Goal: Task Accomplishment & Management: Complete application form

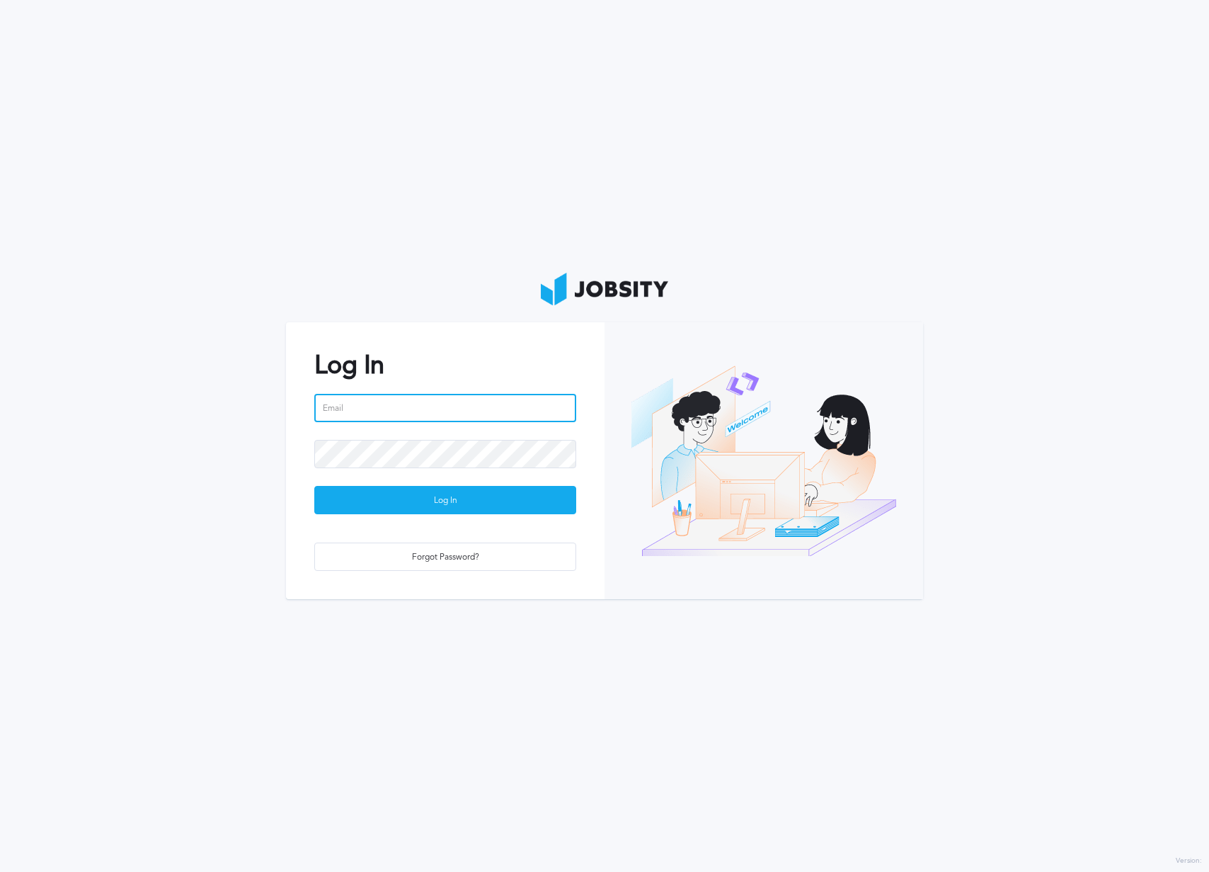
click at [432, 404] on input "email" at bounding box center [445, 408] width 262 height 28
type input "[EMAIL_ADDRESS][DOMAIN_NAME]"
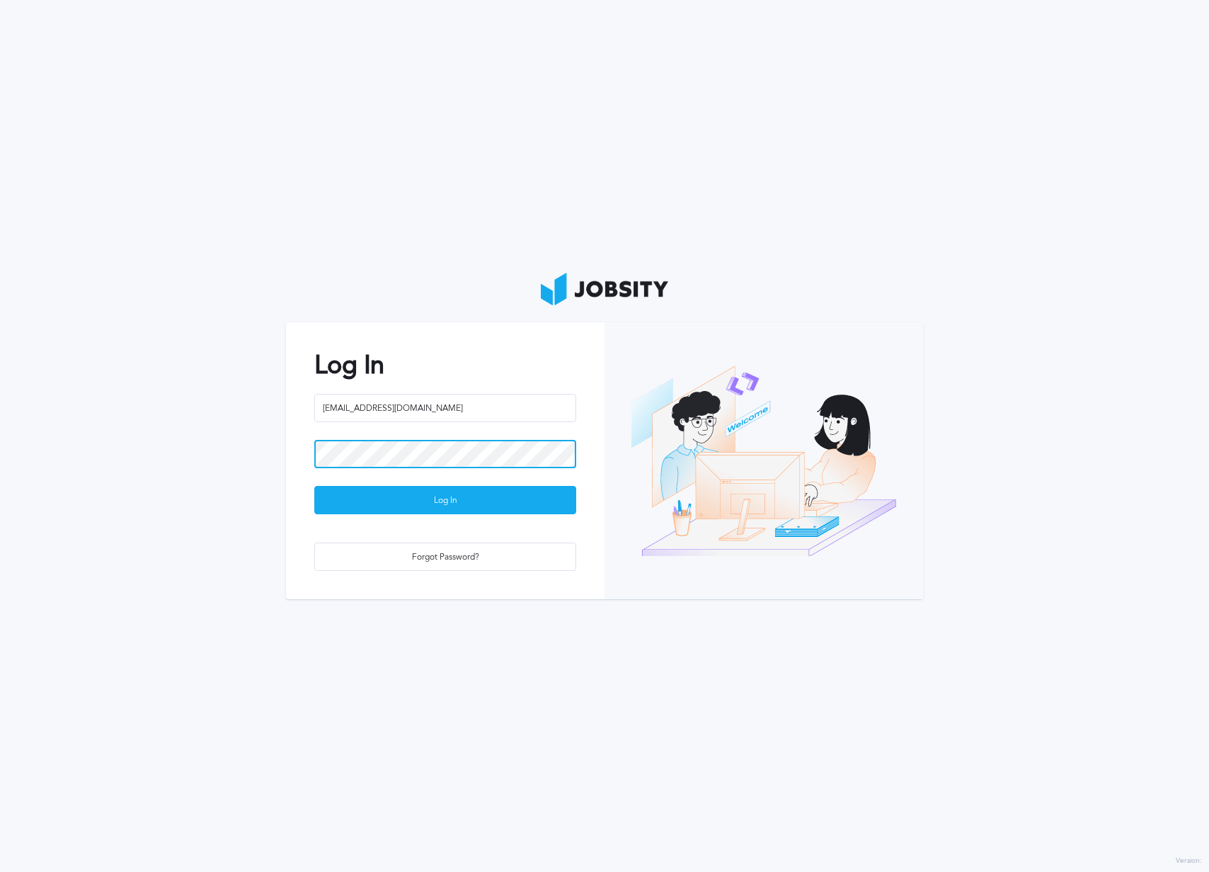
click at [314, 486] on button "Log In" at bounding box center [445, 500] width 262 height 28
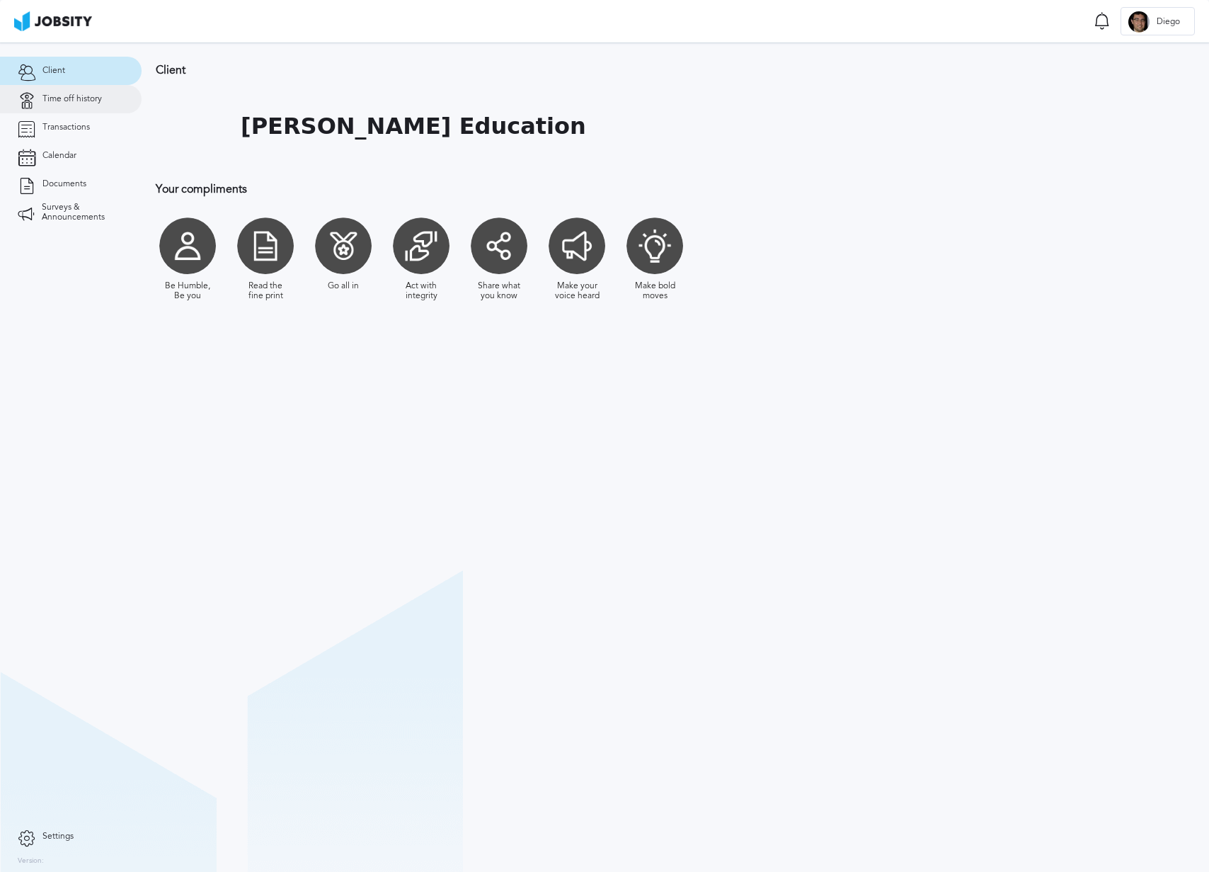
click at [79, 100] on span "Time off history" at bounding box center [71, 99] width 59 height 10
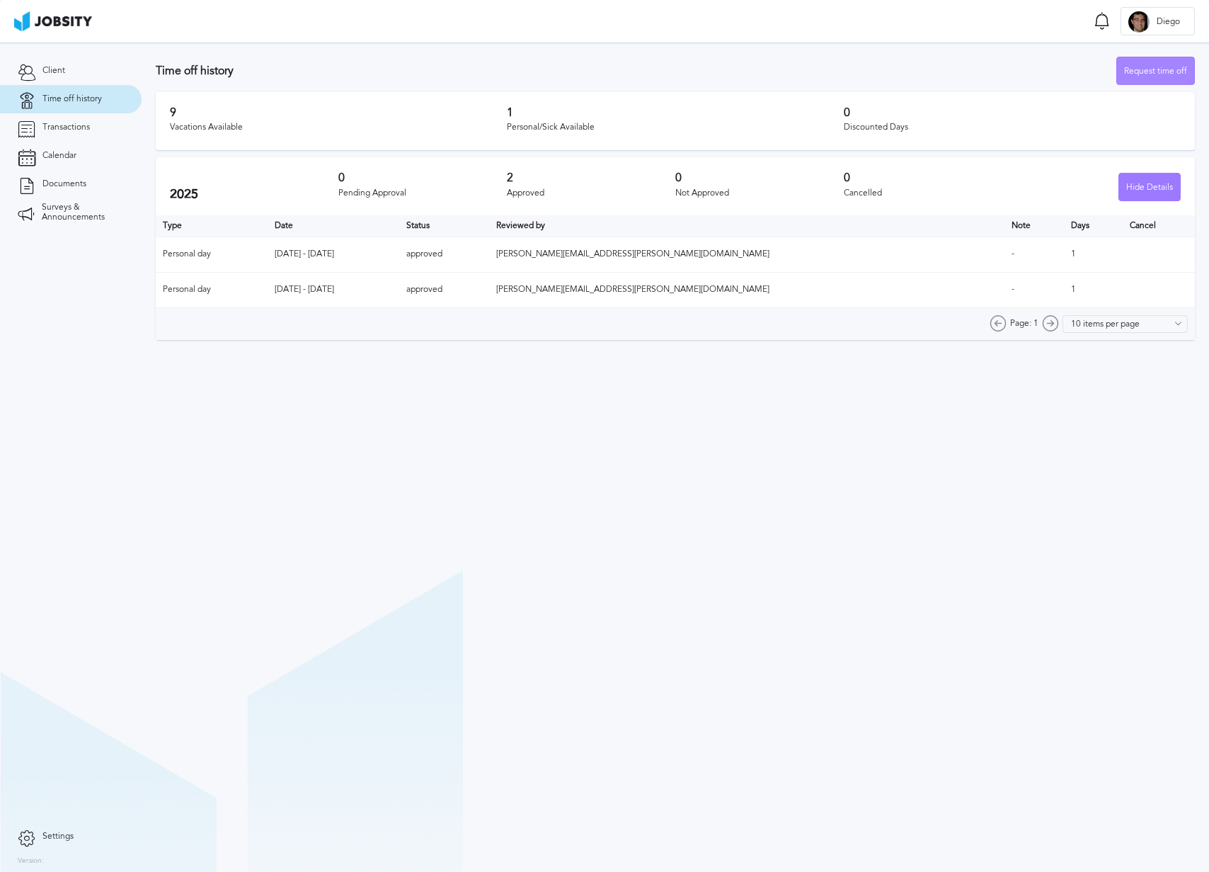
click at [1132, 68] on div "Request time off" at bounding box center [1155, 71] width 77 height 28
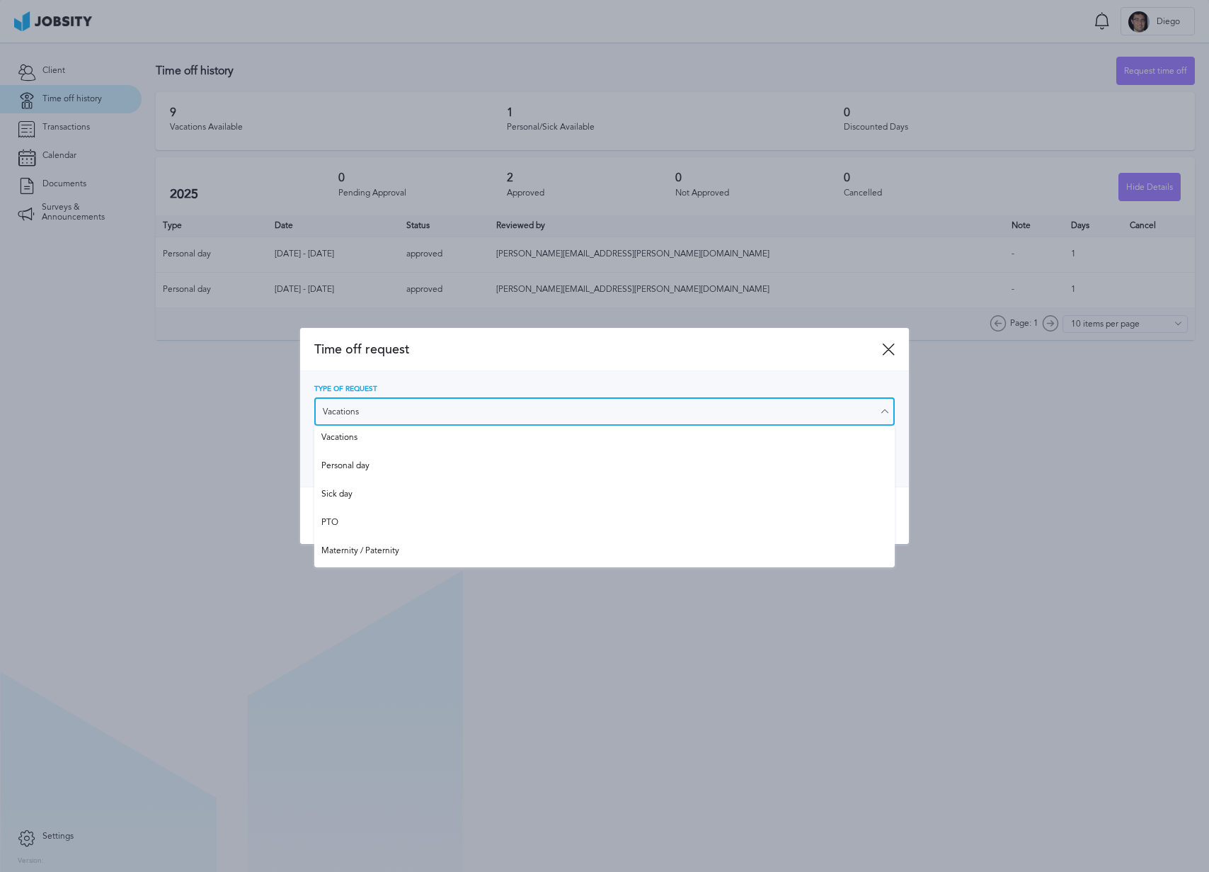
click at [394, 414] on input "Vacations" at bounding box center [604, 411] width 581 height 28
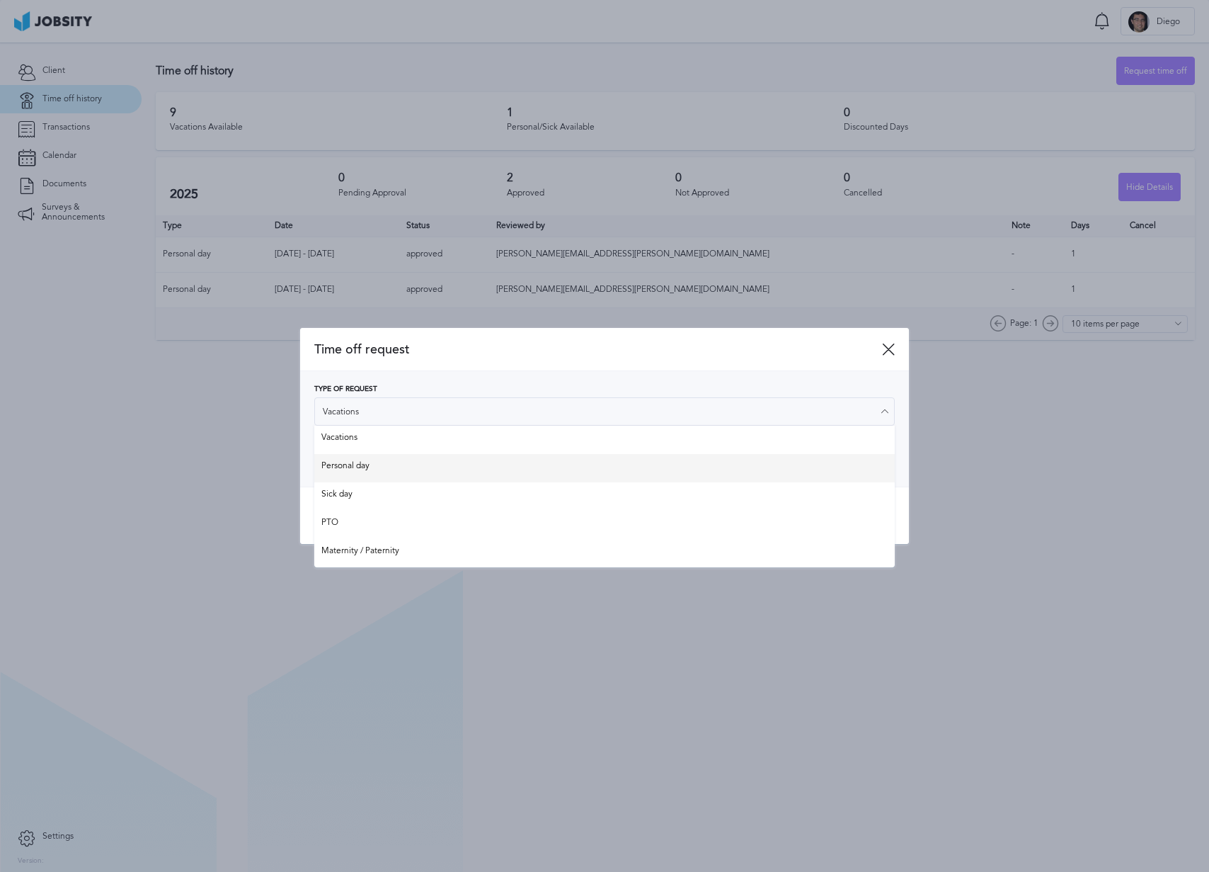
type input "Personal day"
click at [380, 467] on div "Type of Request Personal day Vacations Personal day Sick day PTO Maternity / Pa…" at bounding box center [604, 428] width 581 height 87
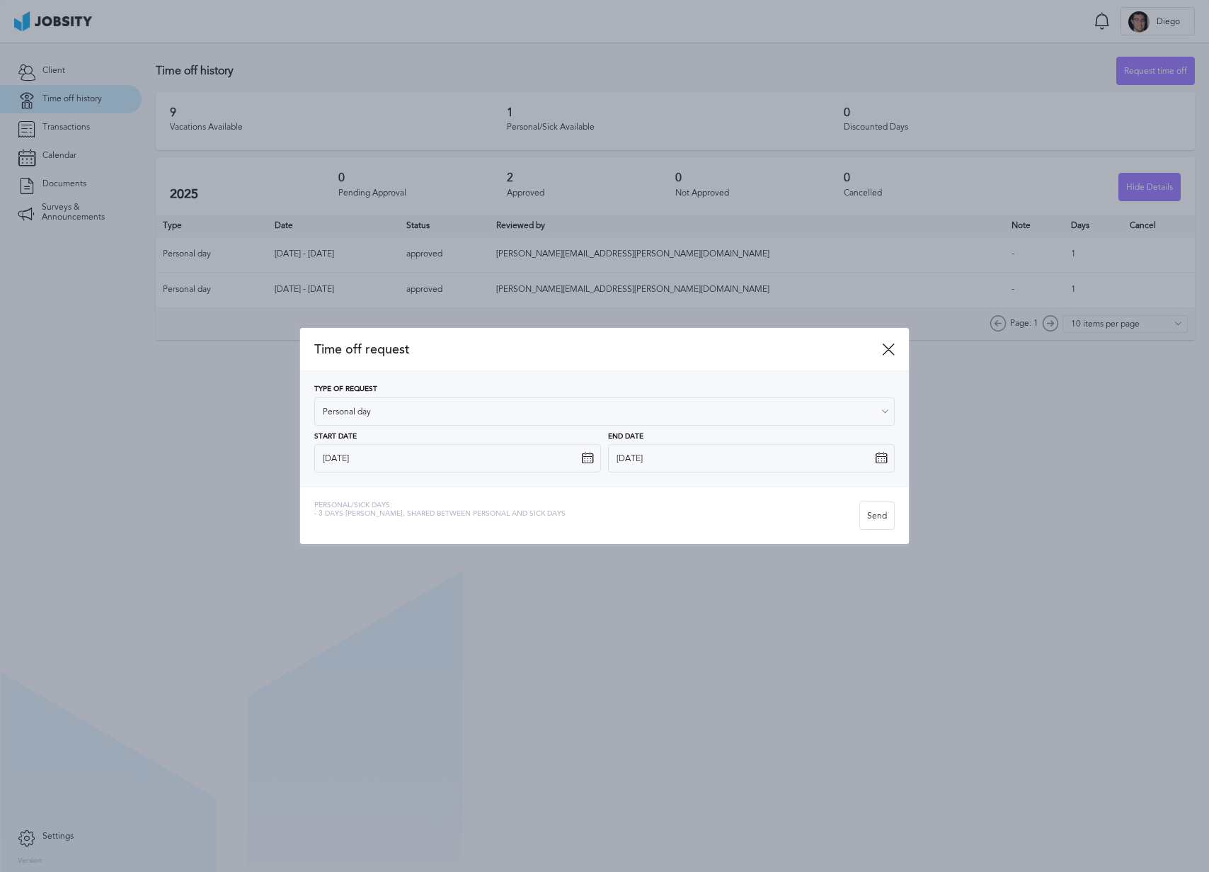
click at [589, 460] on icon at bounding box center [587, 458] width 13 height 13
click at [486, 464] on input "[DATE]" at bounding box center [457, 458] width 287 height 28
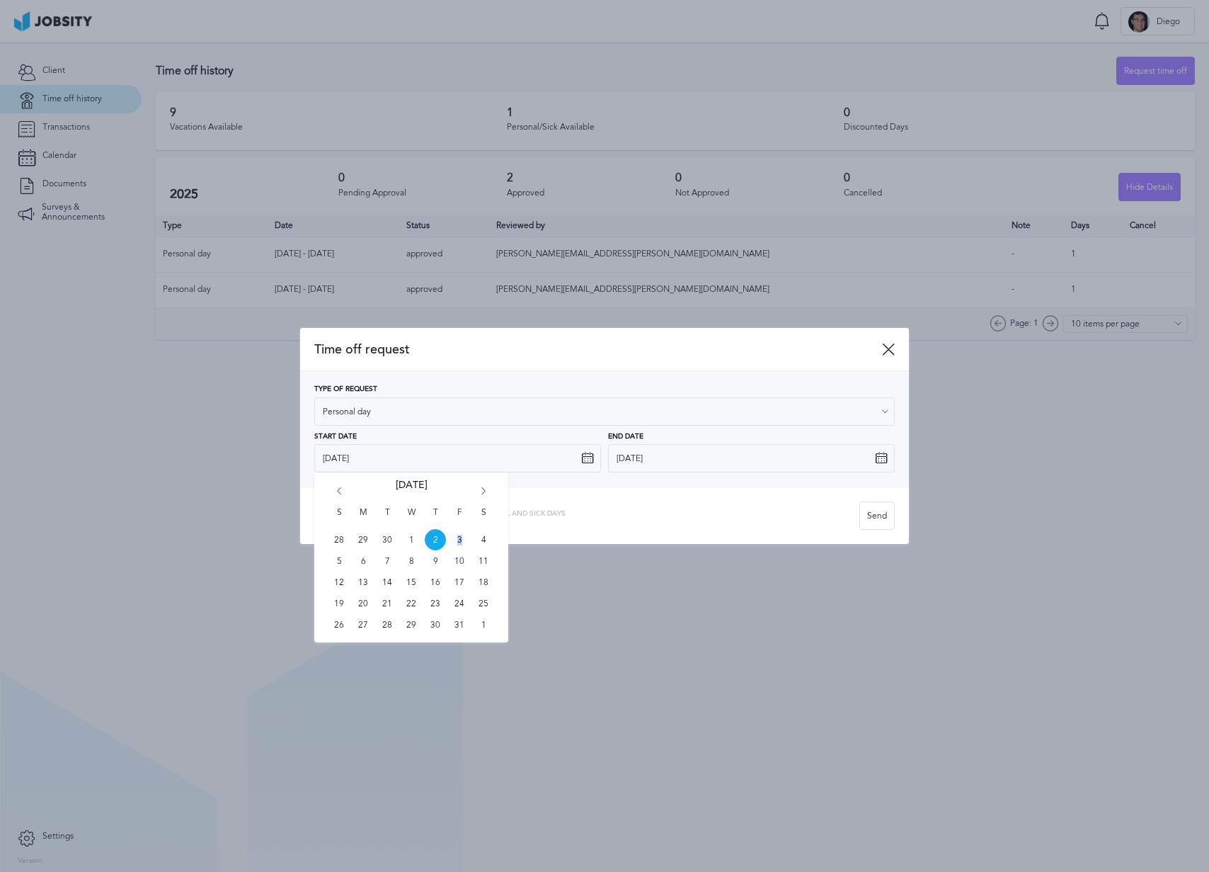
click at [459, 536] on span "3" at bounding box center [459, 539] width 21 height 21
type input "[DATE]"
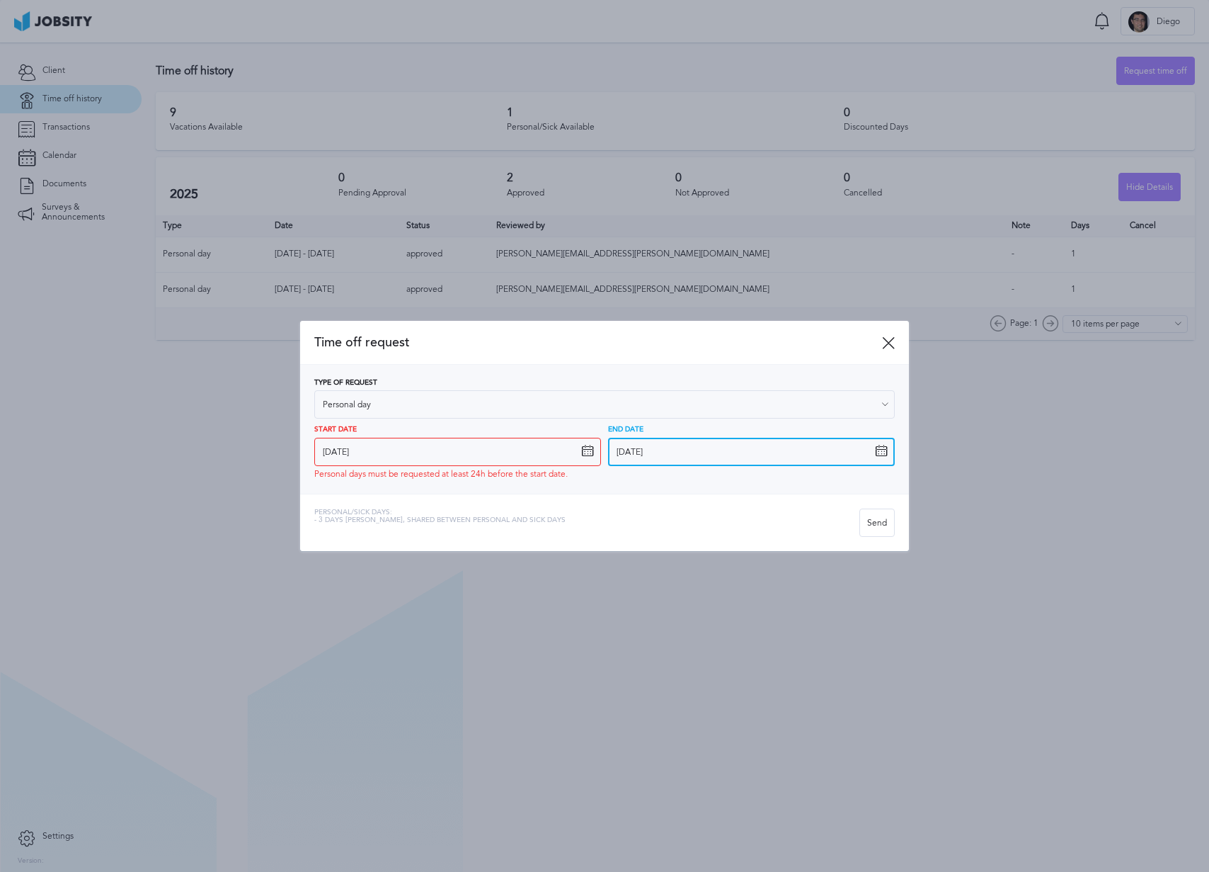
click at [729, 453] on input "[DATE]" at bounding box center [751, 452] width 287 height 28
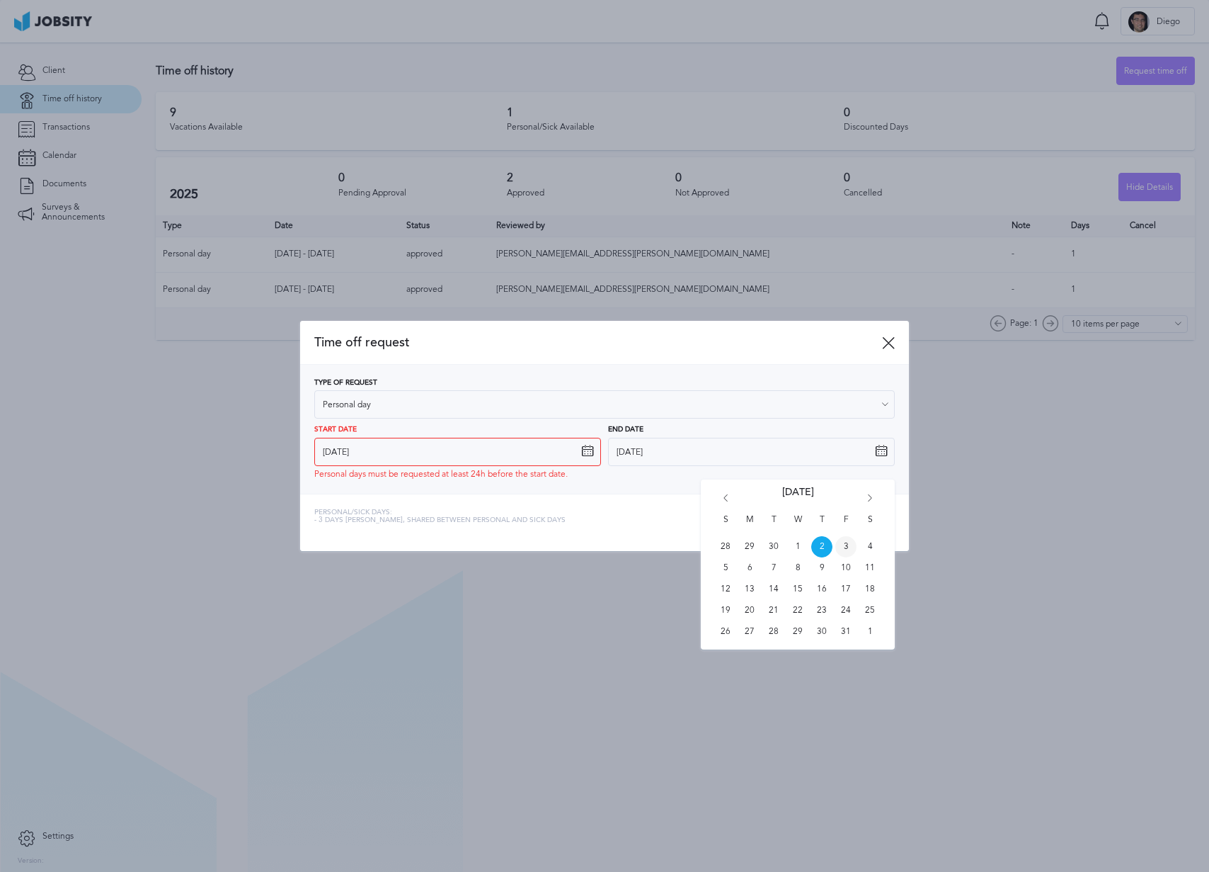
click at [840, 543] on span "3" at bounding box center [845, 546] width 21 height 21
type input "[DATE]"
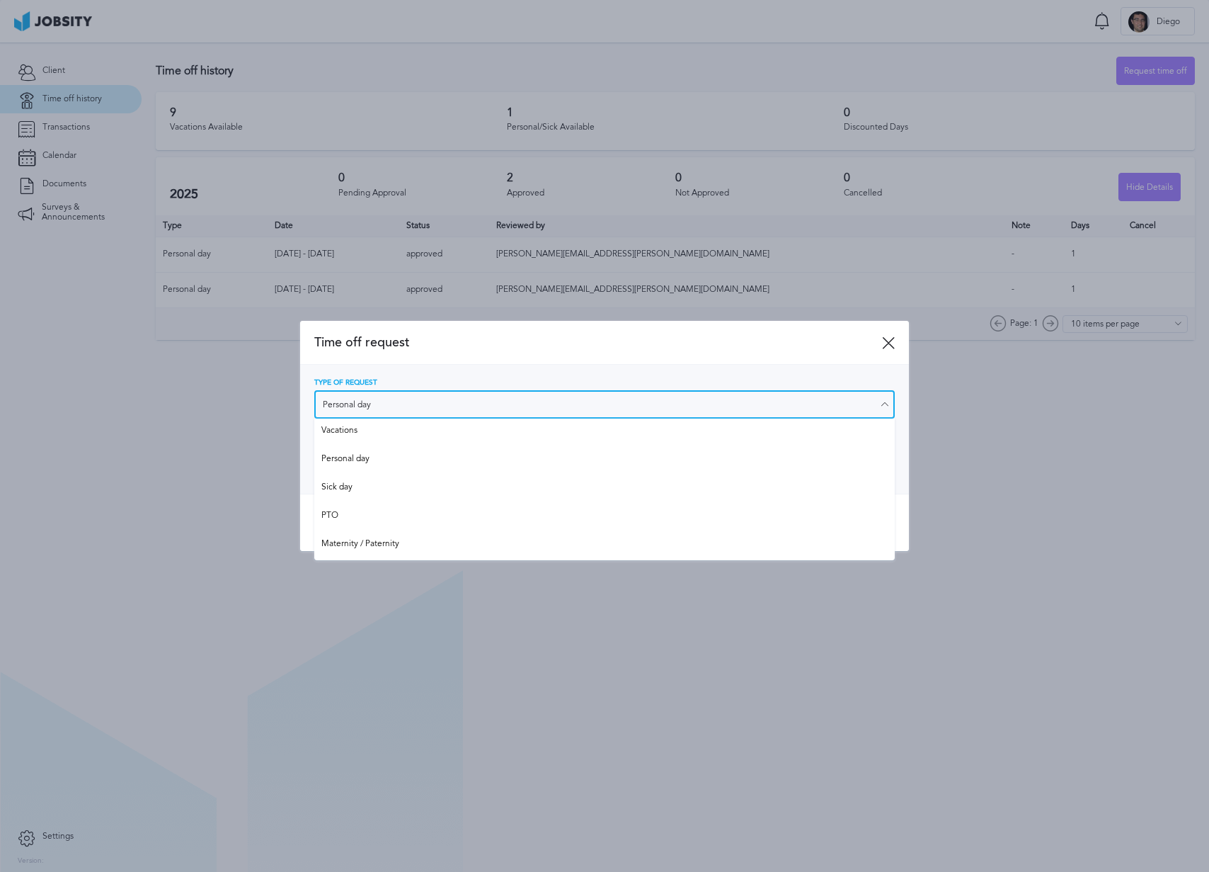
click at [385, 399] on input "Personal day" at bounding box center [604, 404] width 581 height 28
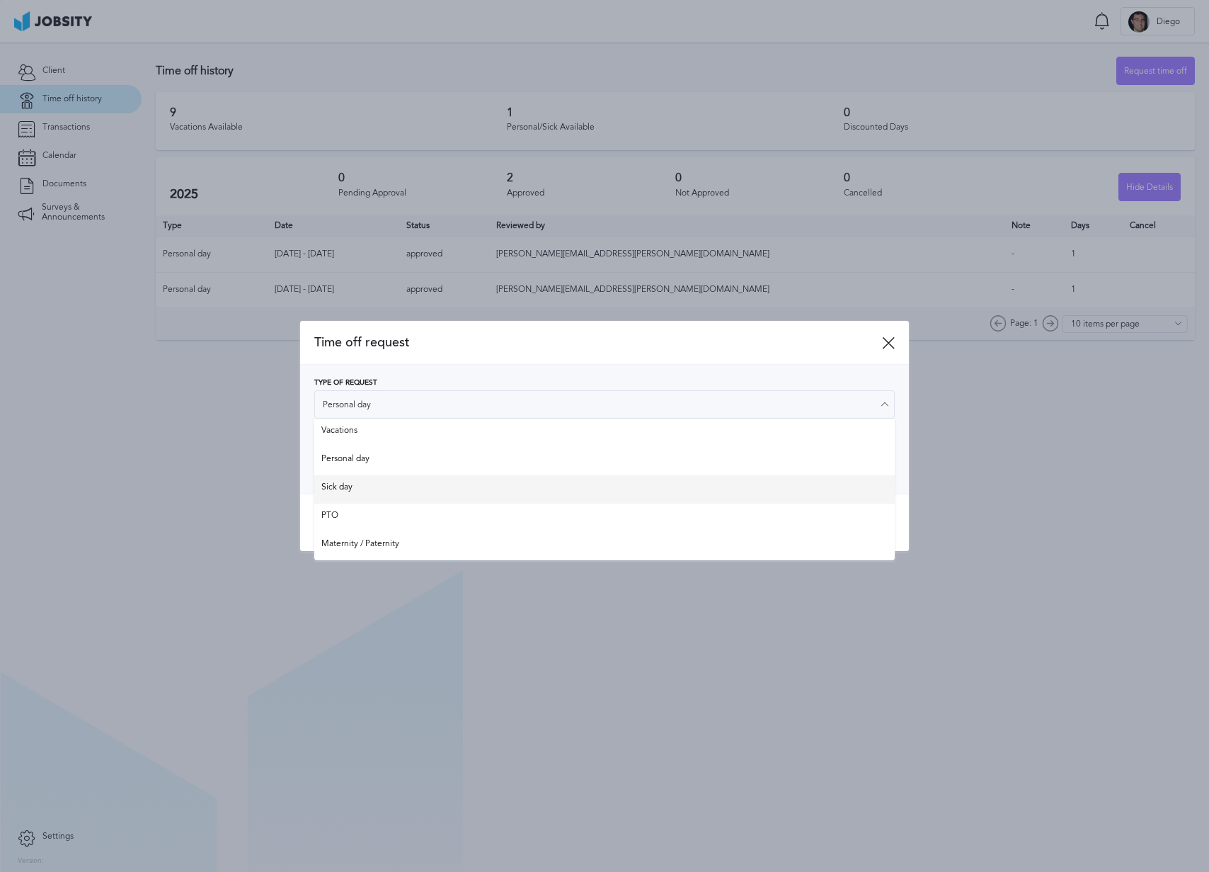
type input "Sick day"
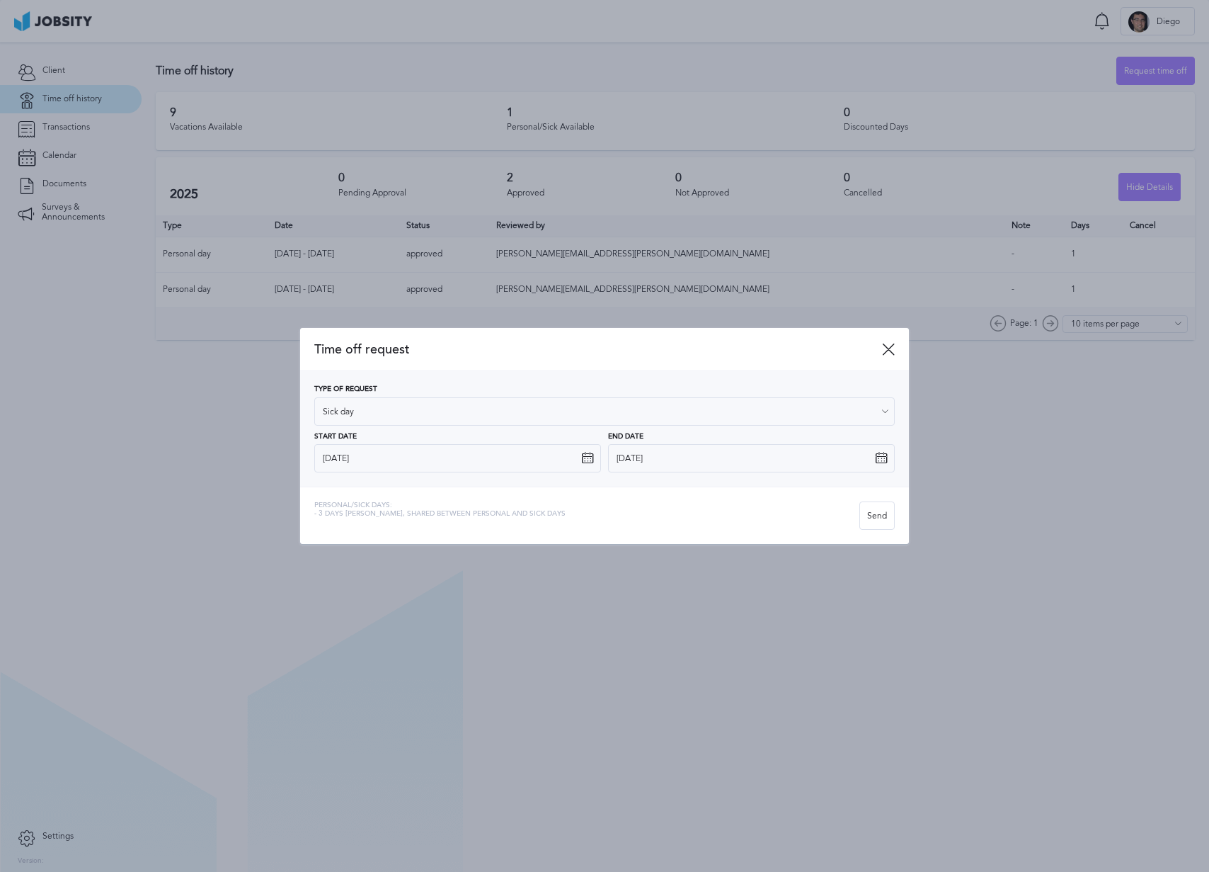
click at [351, 479] on div "Type of Request Sick day Vacations Personal day Sick day PTO Maternity / Patern…" at bounding box center [604, 428] width 609 height 115
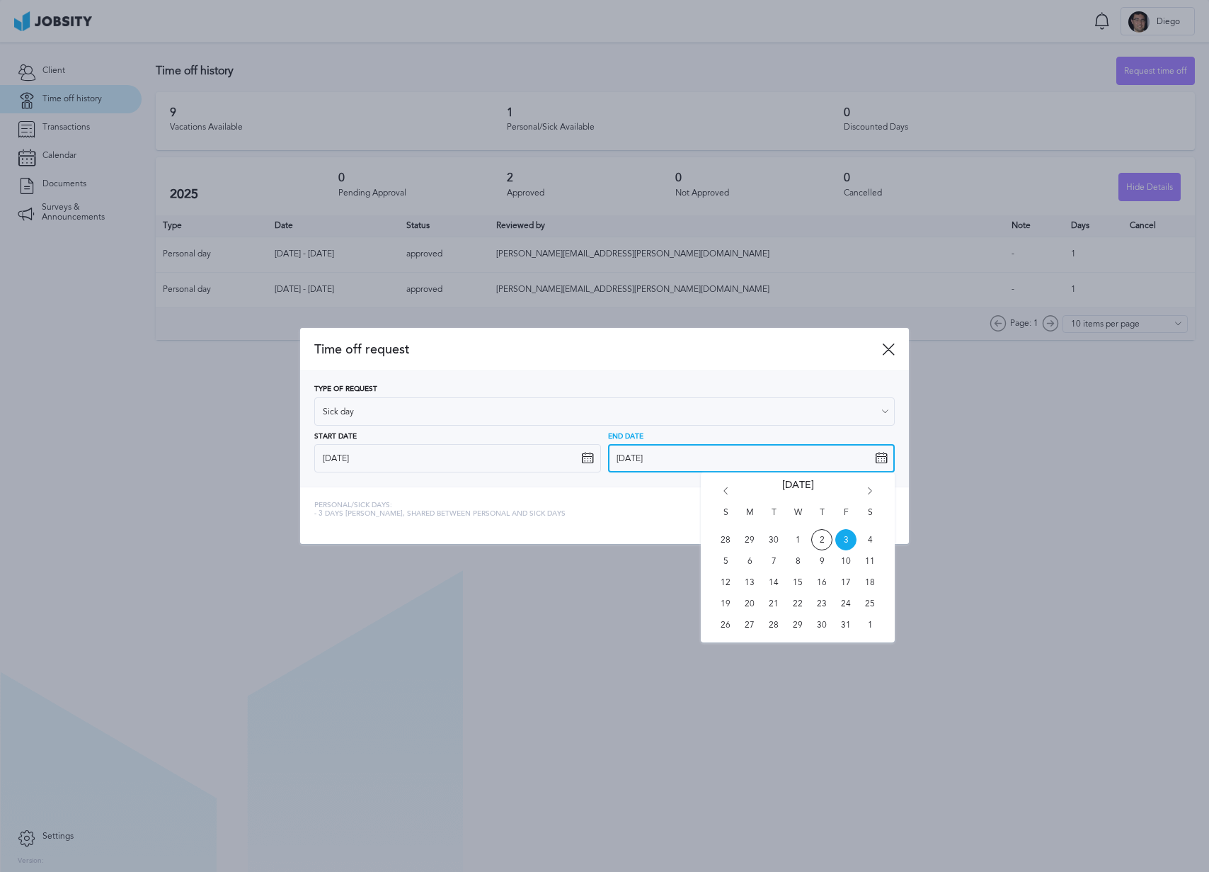
click at [760, 469] on input "[DATE]" at bounding box center [751, 458] width 287 height 28
click at [843, 539] on span "3" at bounding box center [845, 539] width 21 height 21
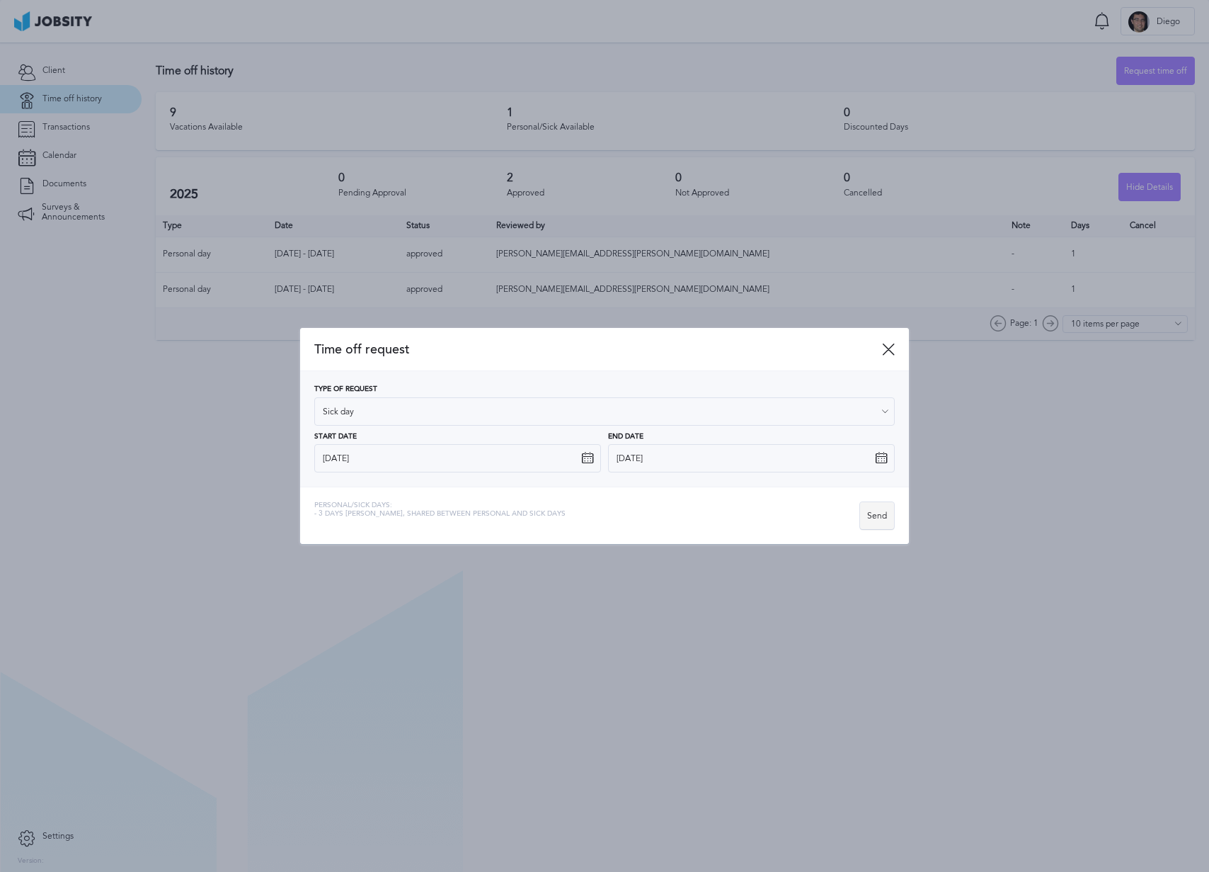
click at [874, 516] on div "Send" at bounding box center [877, 516] width 34 height 28
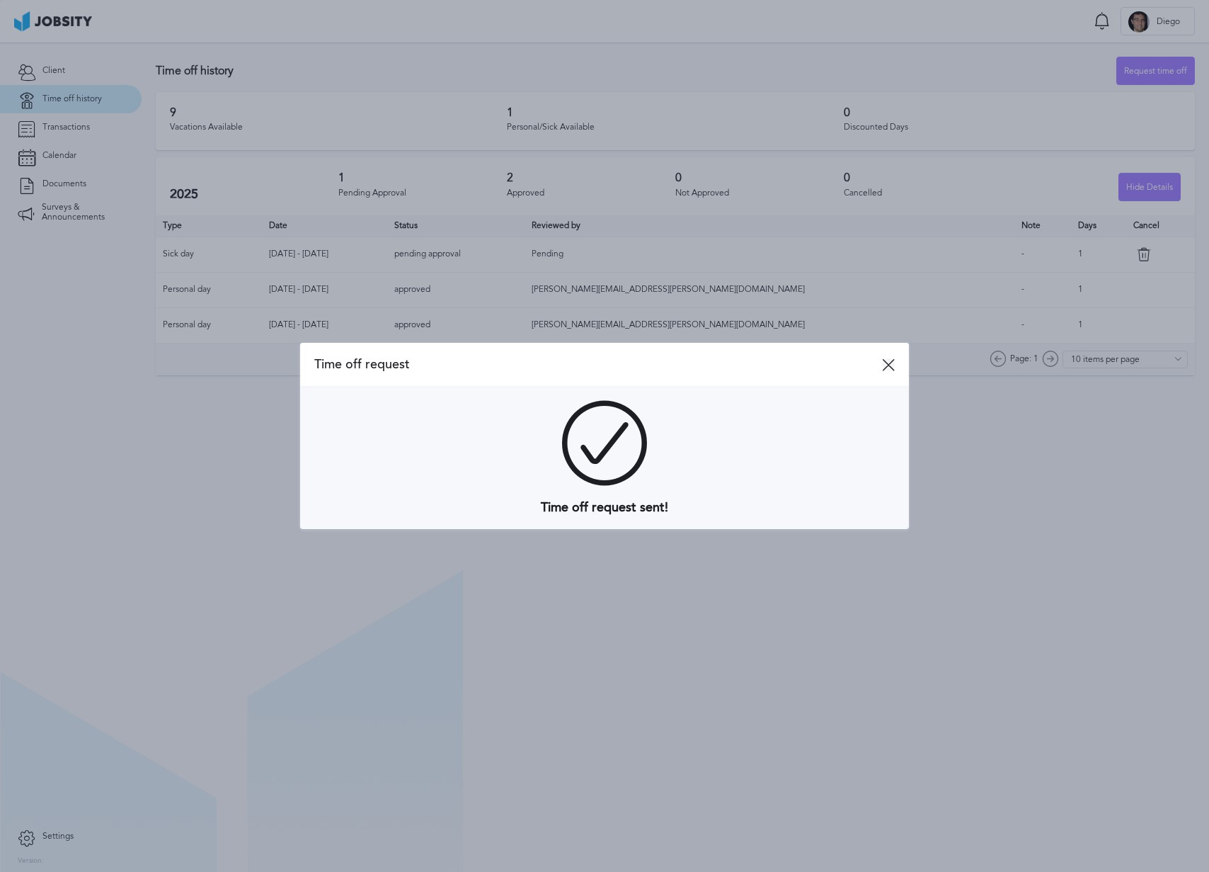
click at [886, 367] on icon at bounding box center [888, 364] width 13 height 13
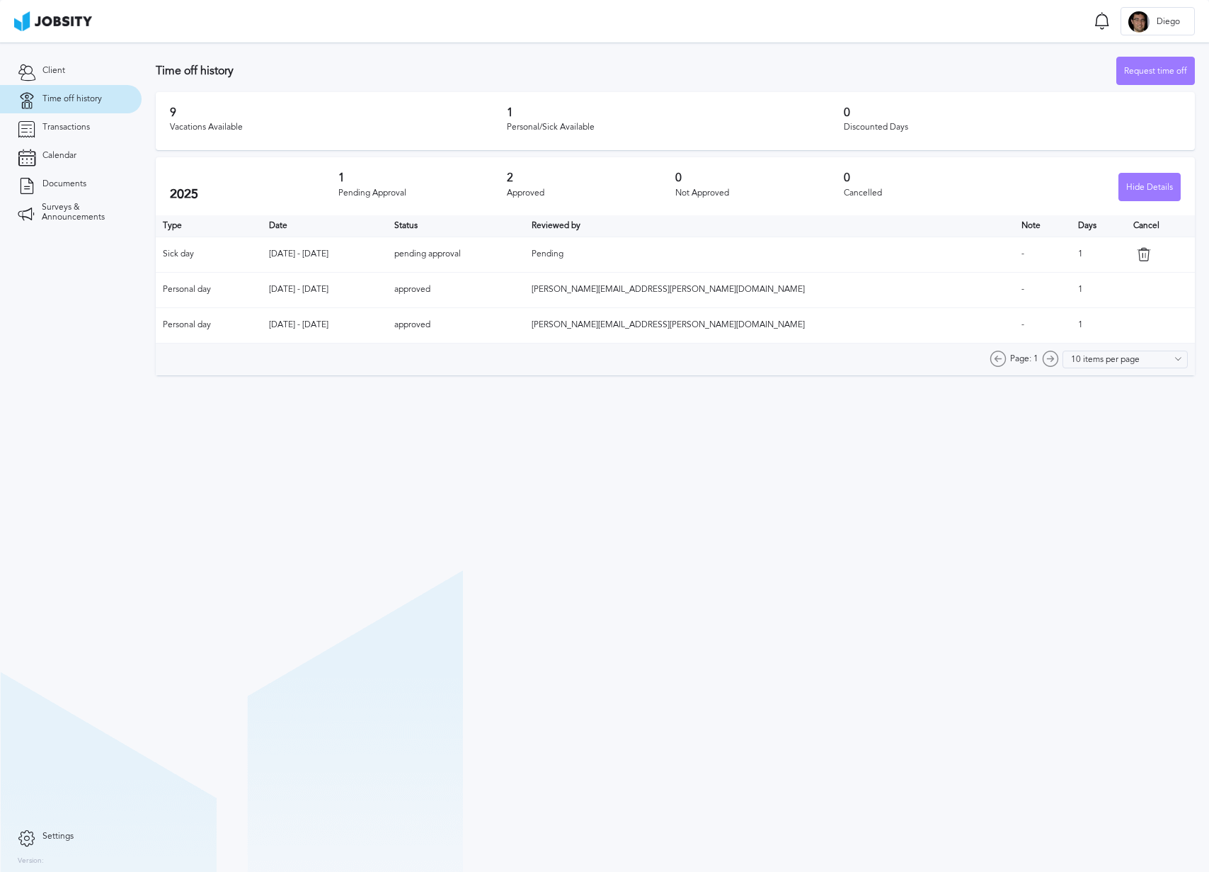
click at [1200, 28] on section "Time off Notifications [PERSON_NAME] all as seen No notifications to show ... D…" at bounding box center [604, 21] width 1209 height 42
click at [1175, 25] on span "Diego" at bounding box center [1169, 22] width 38 height 10
click at [1135, 31] on li "Log Out" at bounding box center [1158, 21] width 74 height 28
